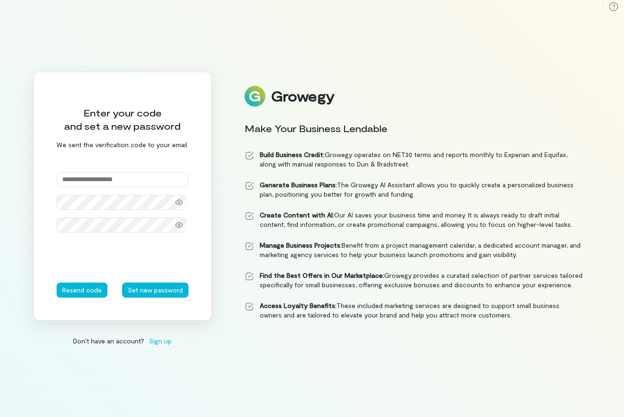
click at [127, 176] on input "text" at bounding box center [123, 179] width 132 height 15
click at [141, 288] on button "Set new password" at bounding box center [155, 289] width 66 height 15
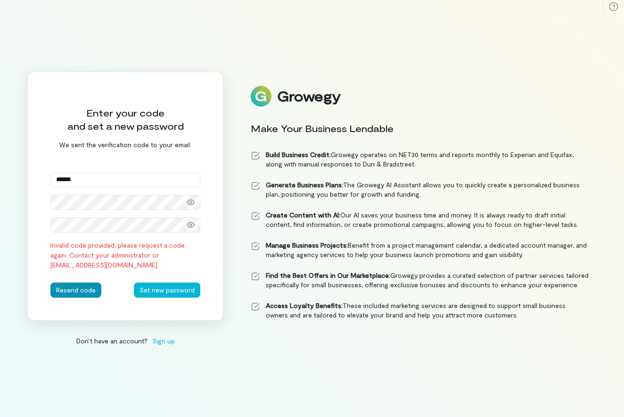
click at [71, 285] on button "Resend code" at bounding box center [75, 289] width 51 height 15
click at [82, 175] on input "******" at bounding box center [125, 179] width 150 height 15
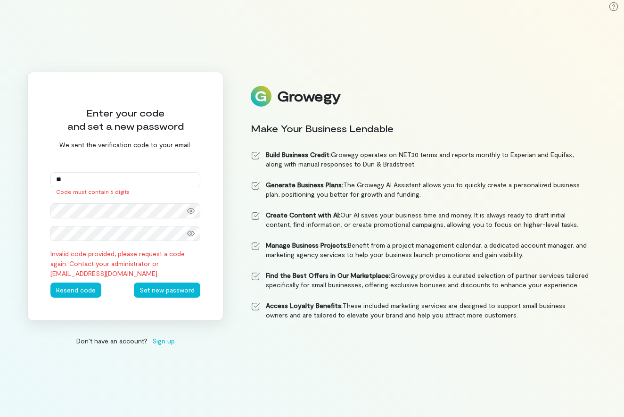
type input "*"
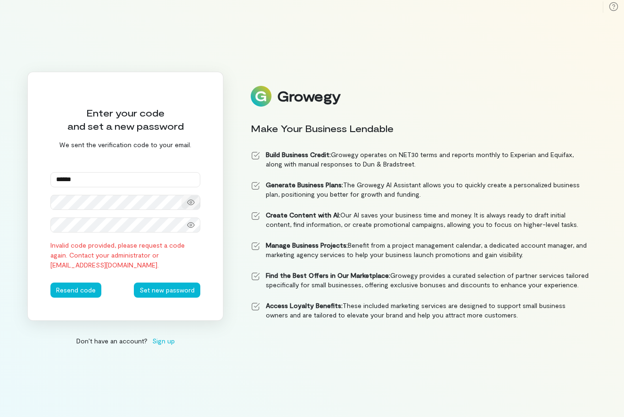
type input "******"
click at [191, 205] on icon at bounding box center [191, 202] width 8 height 6
click at [193, 230] on div at bounding box center [190, 224] width 19 height 13
click at [159, 289] on button "Set new password" at bounding box center [167, 289] width 66 height 15
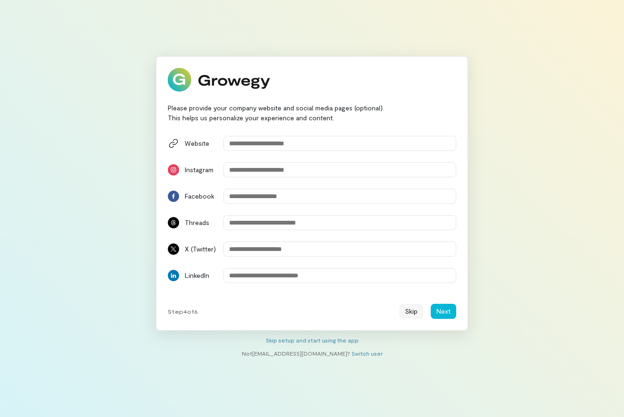
click at [409, 310] on button "Skip" at bounding box center [411, 311] width 24 height 15
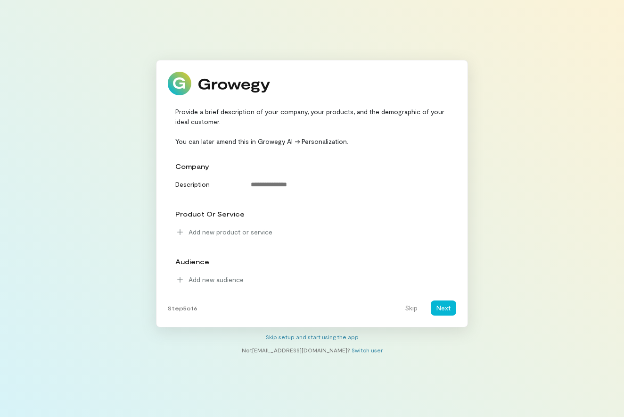
click at [252, 159] on div "company" at bounding box center [313, 165] width 287 height 17
click at [254, 170] on div "company" at bounding box center [313, 165] width 287 height 17
click at [259, 187] on textarea at bounding box center [350, 184] width 211 height 15
click at [416, 309] on button "Skip" at bounding box center [411, 307] width 24 height 15
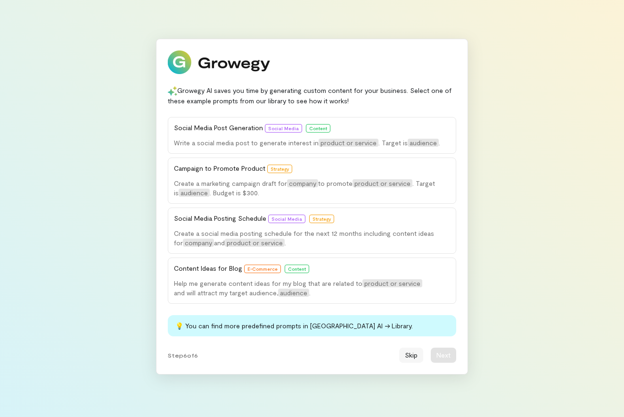
click at [410, 357] on button "Skip" at bounding box center [411, 354] width 24 height 15
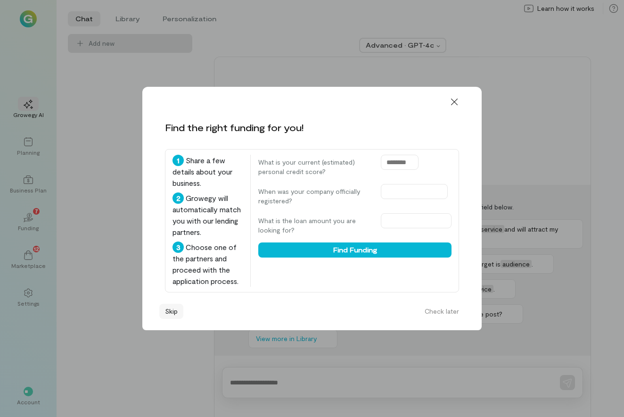
click at [173, 319] on button "Skip" at bounding box center [171, 311] width 24 height 15
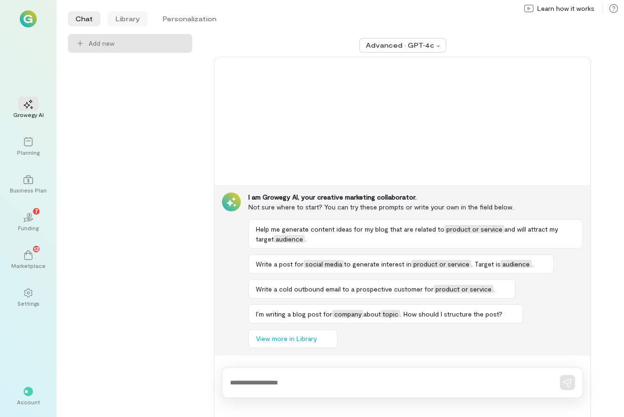
click at [122, 20] on li "Library" at bounding box center [128, 18] width 40 height 15
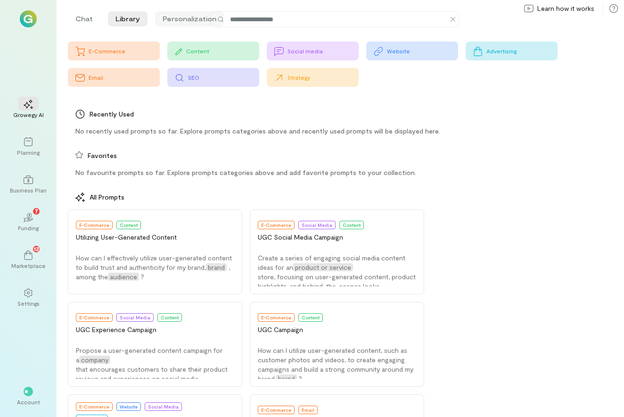
click at [183, 22] on li "Personalization" at bounding box center [189, 18] width 69 height 15
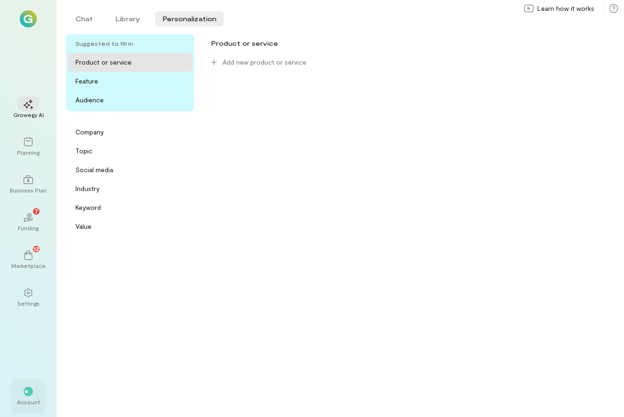
click at [31, 386] on div "**" at bounding box center [28, 390] width 9 height 9
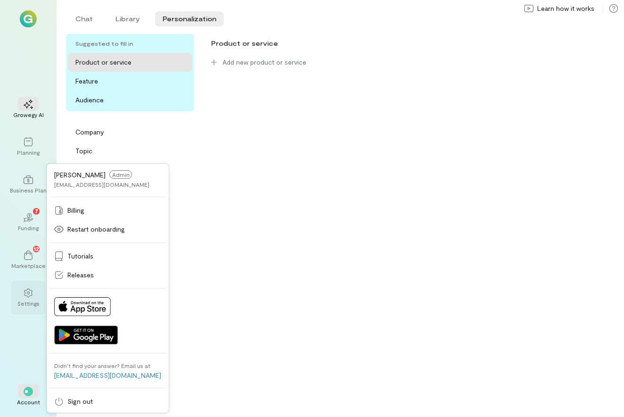
click at [24, 296] on icon at bounding box center [28, 292] width 9 height 9
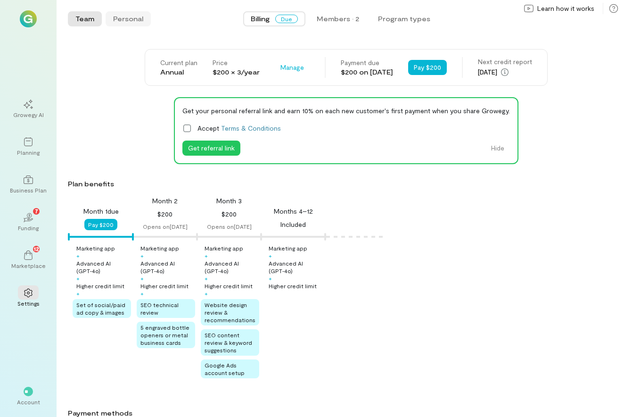
click at [117, 19] on button "Personal" at bounding box center [128, 18] width 45 height 15
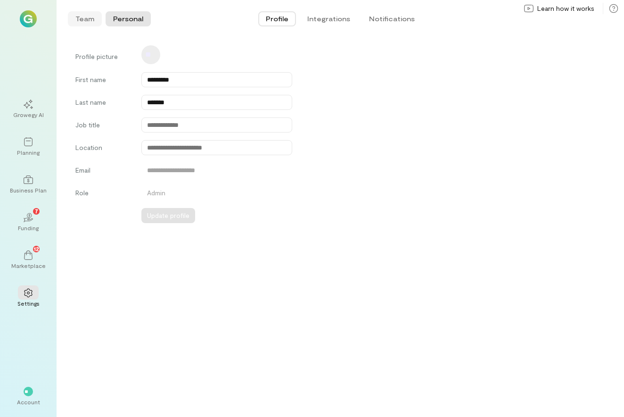
click at [91, 20] on button "Team" at bounding box center [85, 18] width 34 height 15
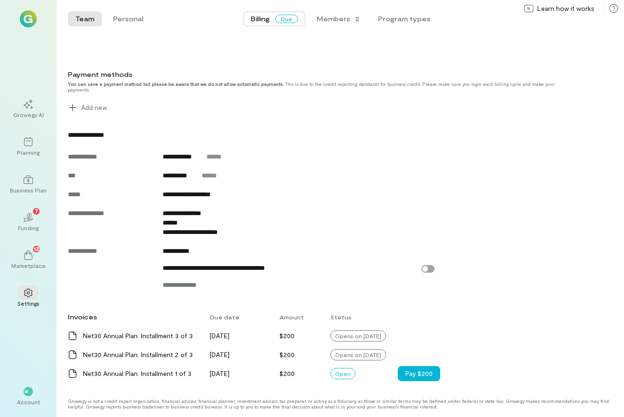
scroll to position [338, 0]
click at [410, 374] on button "Pay $200" at bounding box center [419, 373] width 42 height 15
click at [152, 375] on div "Net30 Annual Plan: Installment 1 of 3" at bounding box center [140, 373] width 115 height 9
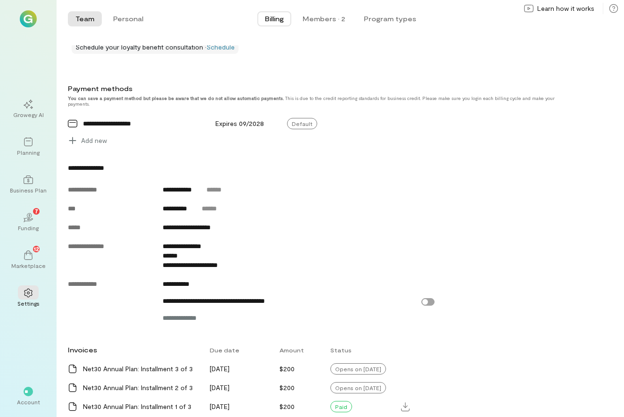
scroll to position [341, 0]
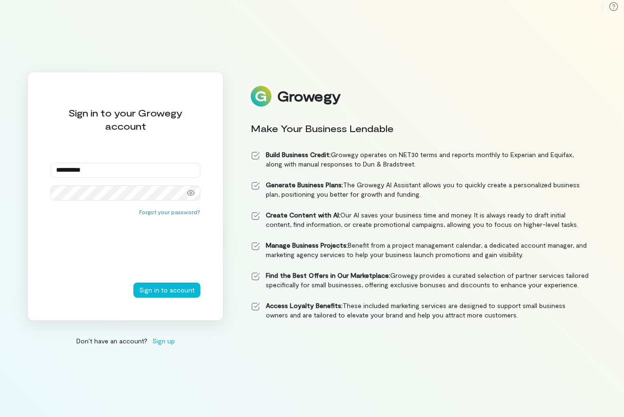
click at [168, 289] on button "Sign in to account" at bounding box center [166, 289] width 67 height 15
type input "**********"
click at [168, 289] on button "Sign in to account" at bounding box center [166, 289] width 67 height 15
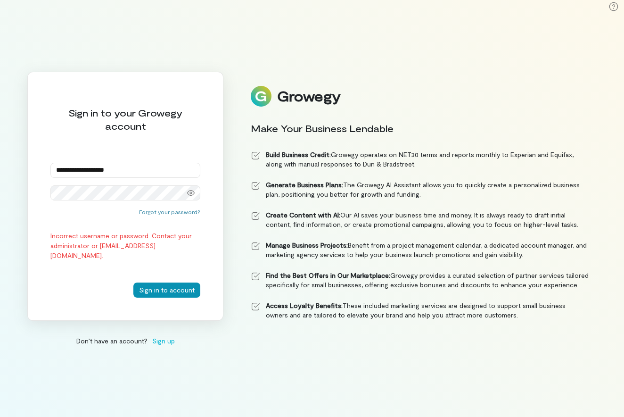
click at [155, 290] on button "Sign in to account" at bounding box center [166, 289] width 67 height 15
click at [191, 192] on icon at bounding box center [191, 193] width 8 height 8
click at [175, 291] on button "Sign in to account" at bounding box center [166, 289] width 67 height 15
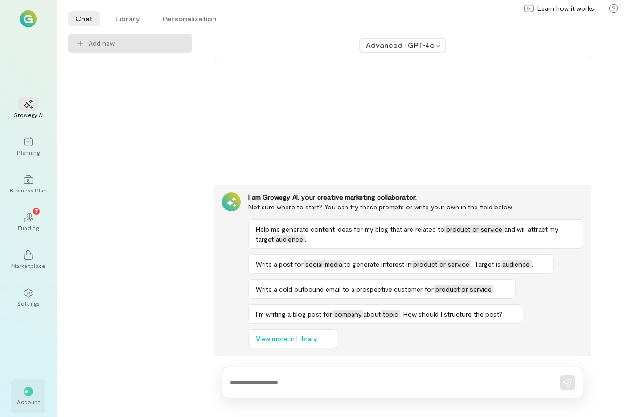
click at [26, 390] on span "**" at bounding box center [28, 391] width 7 height 6
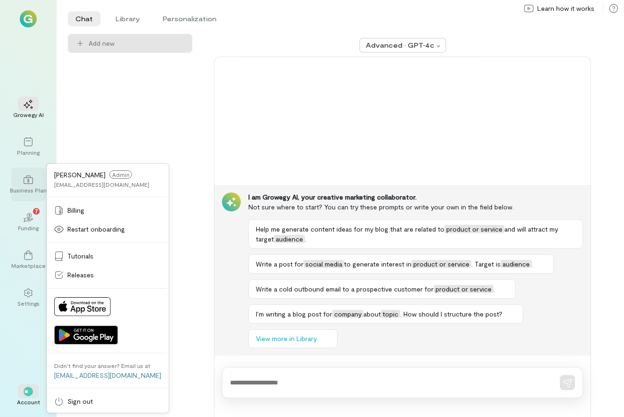
click at [26, 181] on icon at bounding box center [28, 179] width 9 height 9
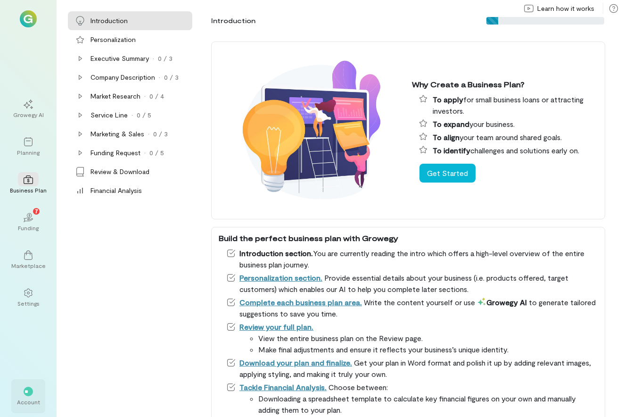
click at [34, 394] on div "**" at bounding box center [28, 391] width 21 height 14
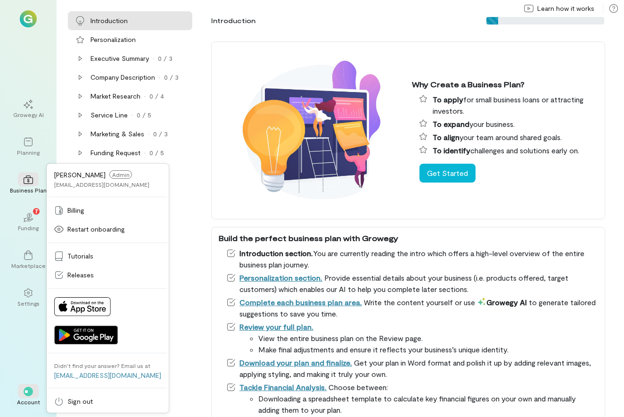
click at [37, 61] on div "Growegy AI Planning Business Plan 02 7 Funding Marketplace Settings ** Account …" at bounding box center [28, 208] width 57 height 417
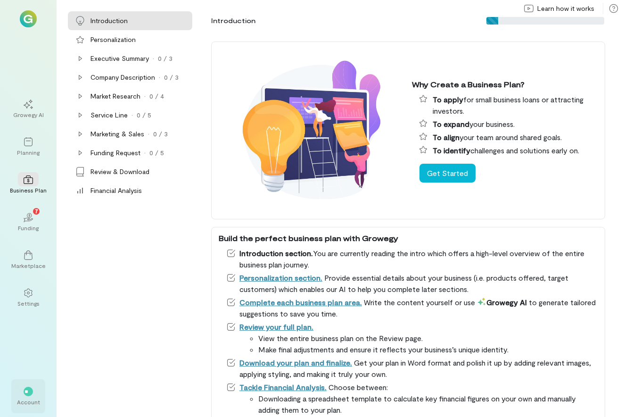
click at [29, 398] on div "Account" at bounding box center [28, 402] width 23 height 8
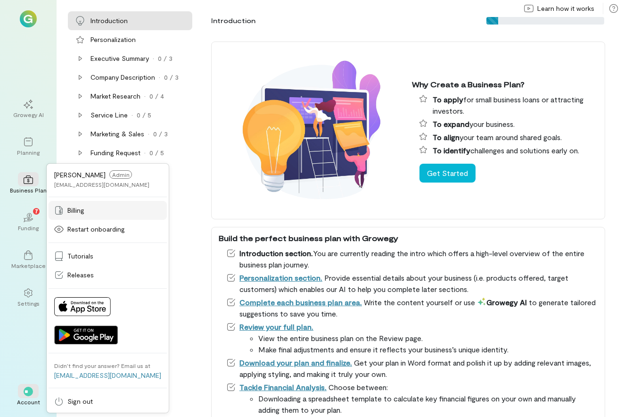
click at [82, 211] on span "Billing" at bounding box center [75, 209] width 17 height 9
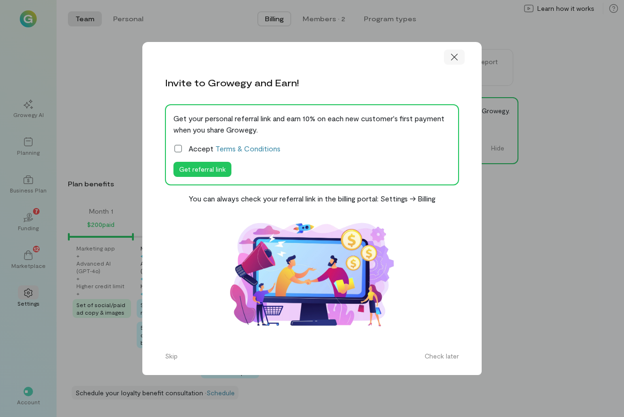
click at [455, 60] on icon at bounding box center [454, 57] width 7 height 7
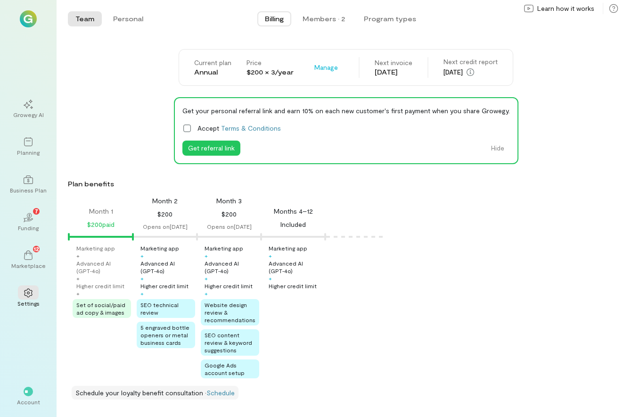
click at [191, 126] on icon at bounding box center [186, 127] width 9 height 9
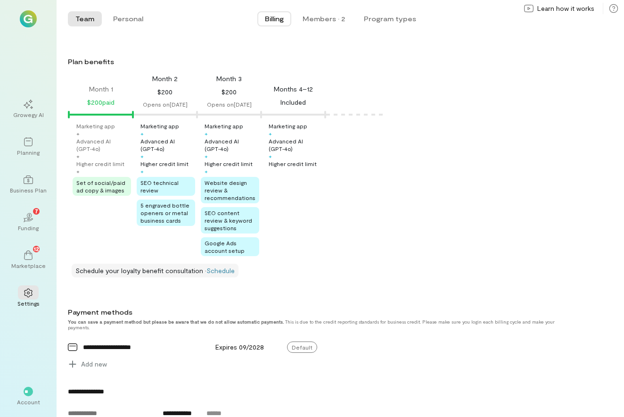
scroll to position [121, 0]
click at [28, 216] on icon "02" at bounding box center [28, 217] width 9 height 9
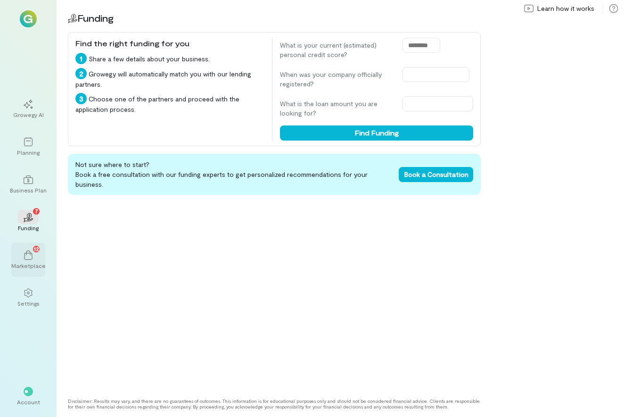
click at [33, 261] on div "12" at bounding box center [28, 254] width 21 height 14
